Goal: Task Accomplishment & Management: Use online tool/utility

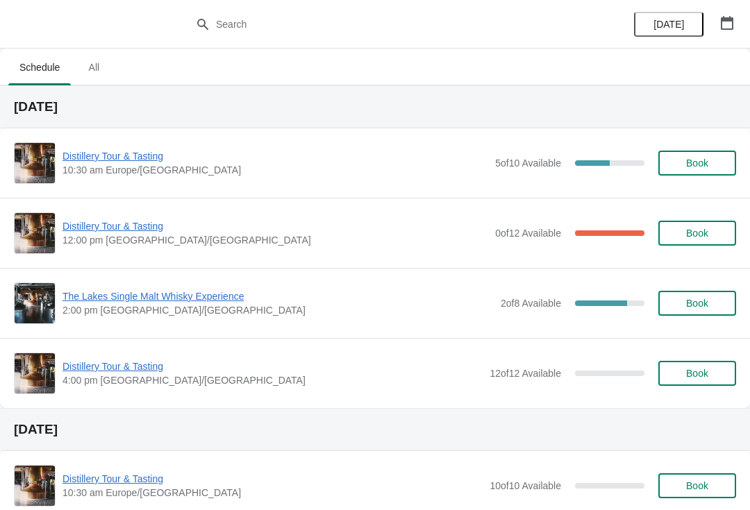
click at [113, 158] on span "Distillery Tour & Tasting" at bounding box center [275, 156] width 426 height 14
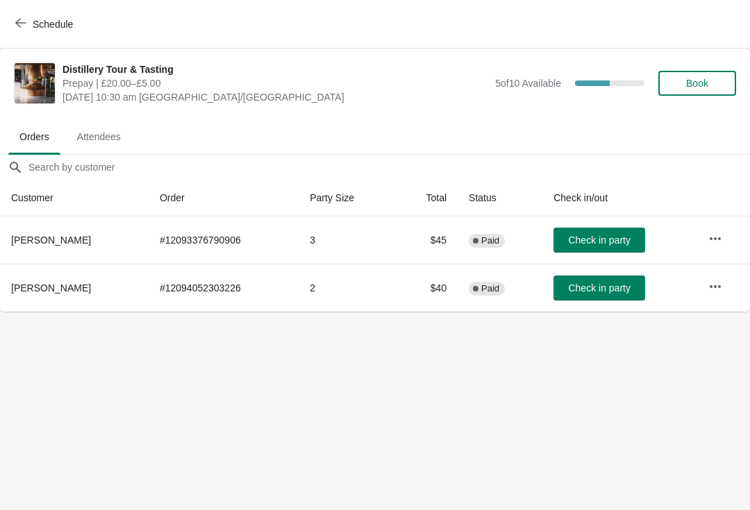
click at [607, 286] on span "Check in party" at bounding box center [599, 288] width 62 height 11
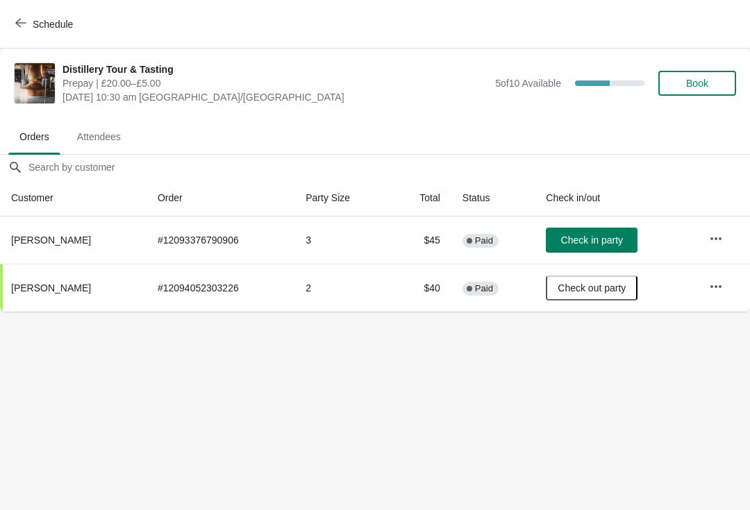
click at [603, 240] on span "Check in party" at bounding box center [592, 240] width 62 height 11
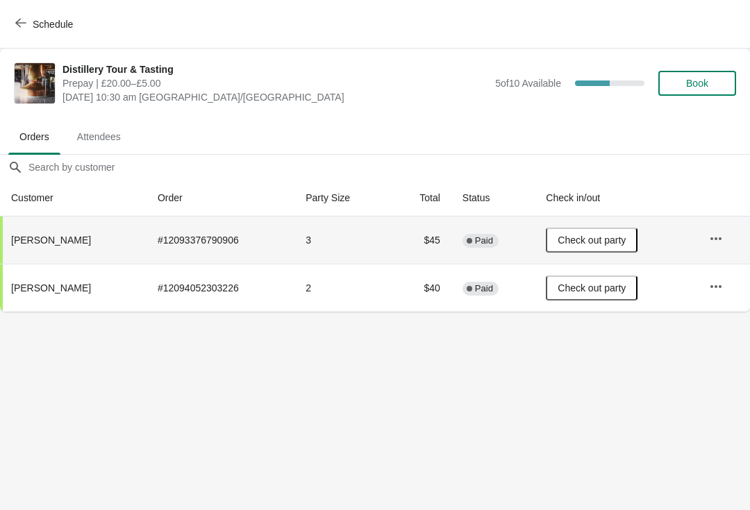
click at [191, 235] on td "# 12093376790906" at bounding box center [221, 240] width 148 height 47
click at [107, 142] on span "Attendees" at bounding box center [99, 136] width 66 height 25
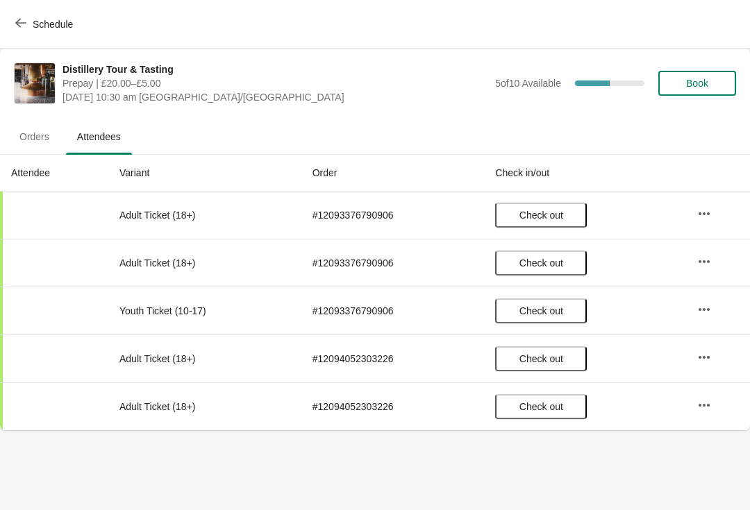
click at [35, 137] on span "Orders" at bounding box center [34, 136] width 52 height 25
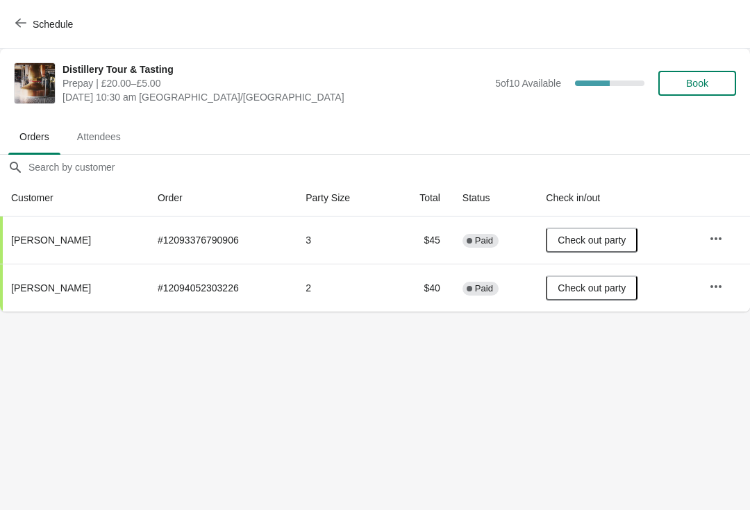
click at [20, 20] on icon "button" at bounding box center [20, 22] width 11 height 11
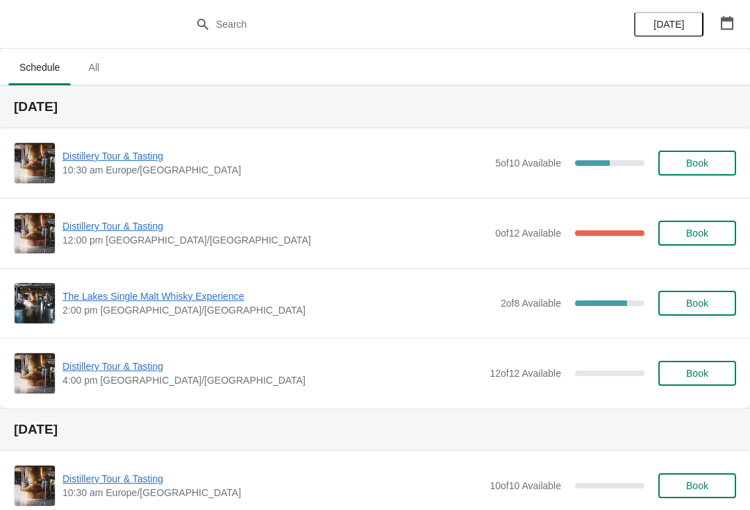
click at [125, 221] on span "Distillery Tour & Tasting" at bounding box center [275, 226] width 426 height 14
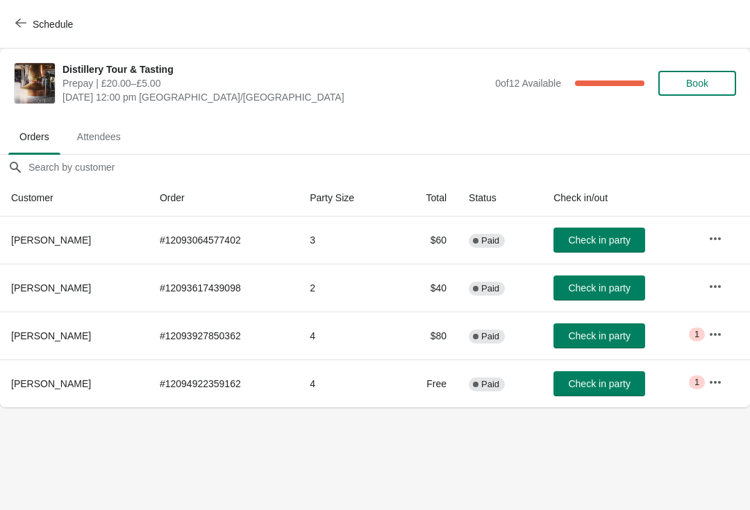
click at [714, 381] on icon "button" at bounding box center [715, 383] width 14 height 14
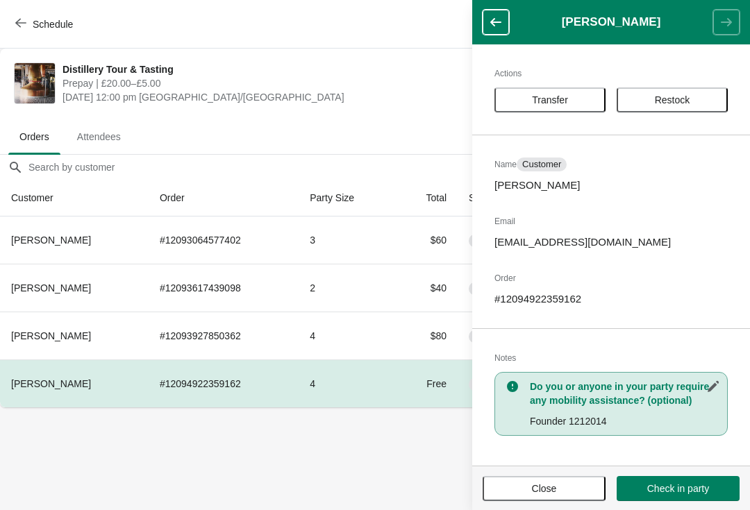
click at [544, 480] on button "Close" at bounding box center [544, 488] width 123 height 25
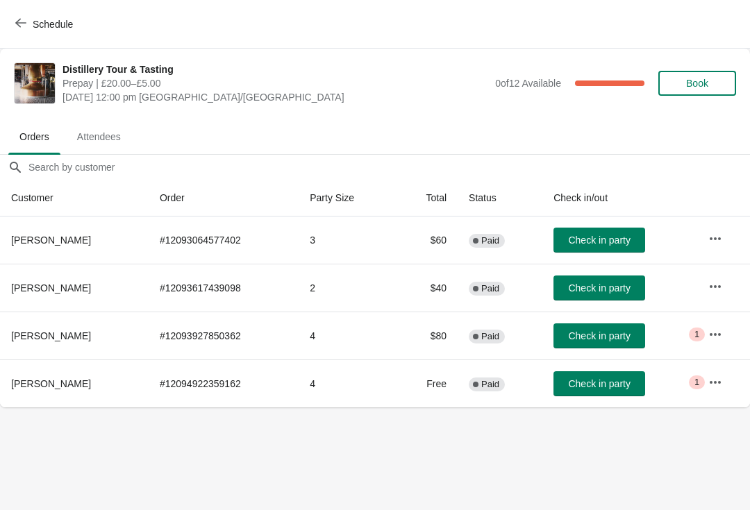
click at [720, 329] on icon "button" at bounding box center [715, 335] width 14 height 14
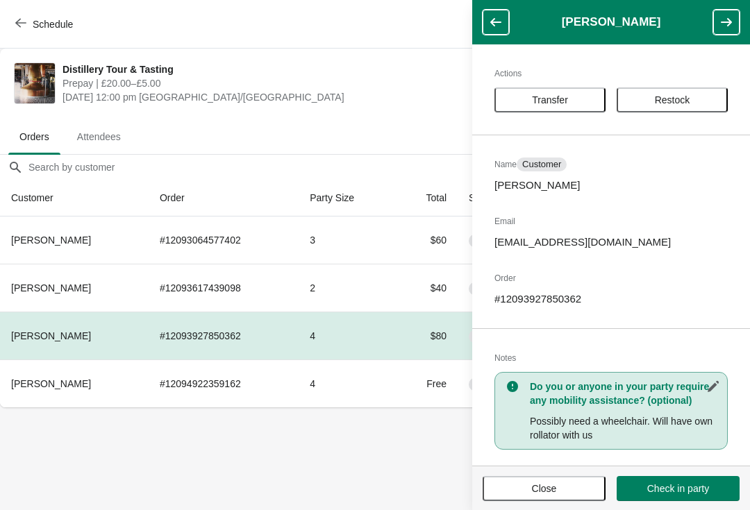
click at [550, 483] on span "Close" at bounding box center [544, 488] width 25 height 11
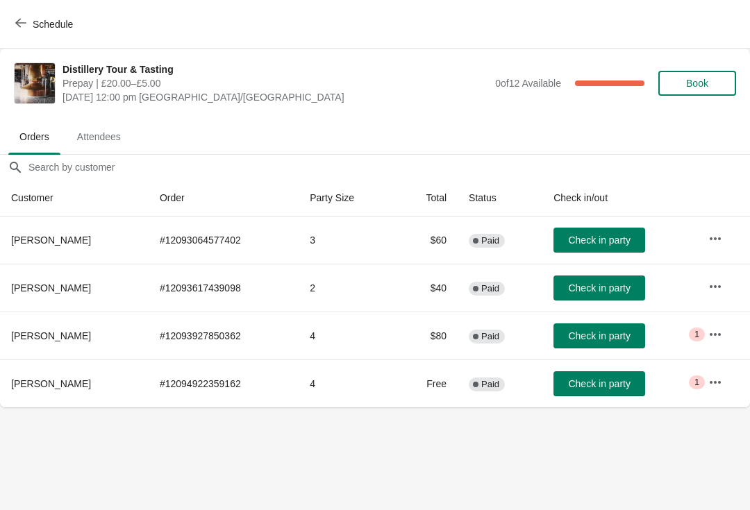
click at [19, 17] on button "Schedule" at bounding box center [45, 24] width 77 height 25
